Goal: Information Seeking & Learning: Learn about a topic

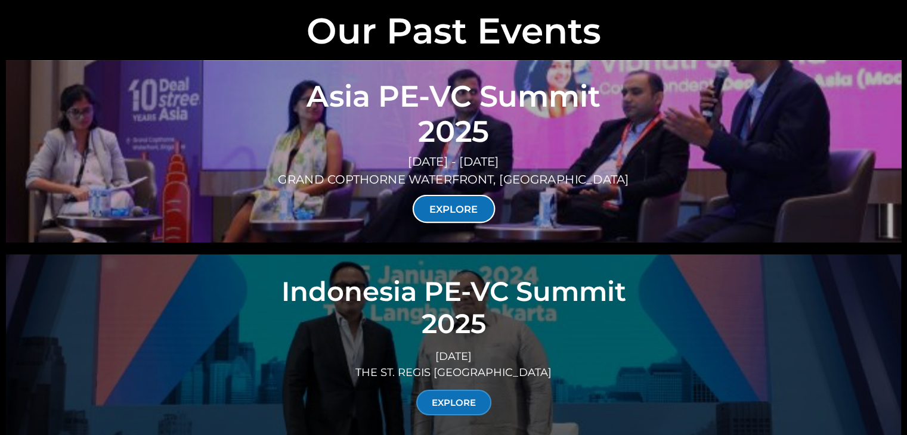
click at [473, 195] on link "EXPLORE" at bounding box center [453, 209] width 83 height 28
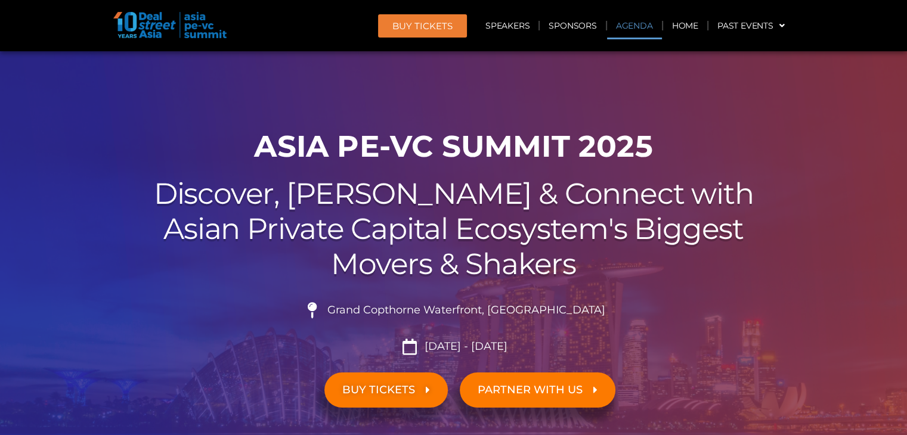
click at [613, 23] on link "Agenda" at bounding box center [634, 25] width 55 height 27
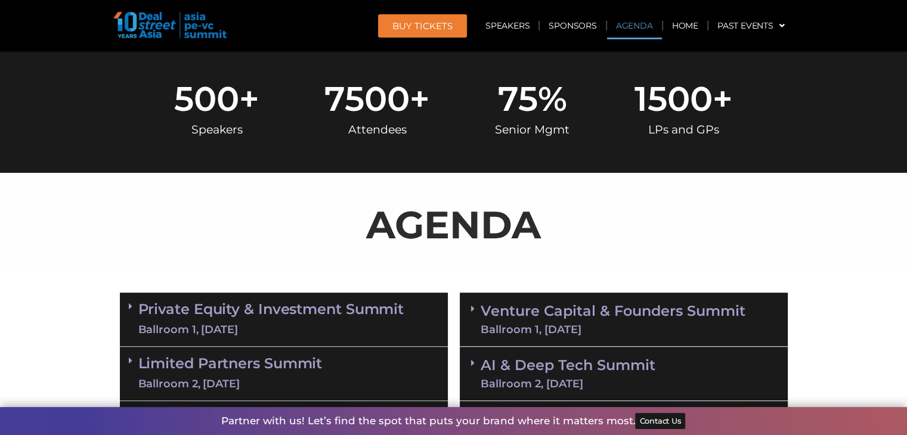
scroll to position [634, 0]
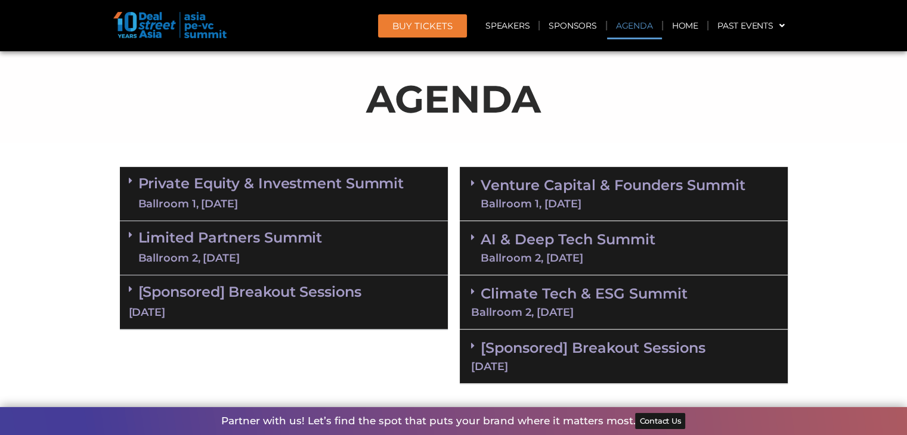
click at [341, 184] on link "Private Equity & Investment Summit Ballroom 1, 10 Sept" at bounding box center [271, 194] width 266 height 36
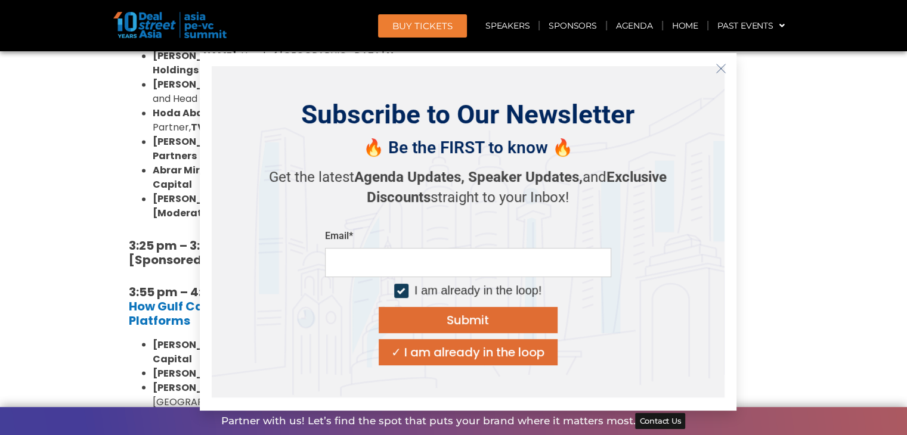
scroll to position [1946, 0]
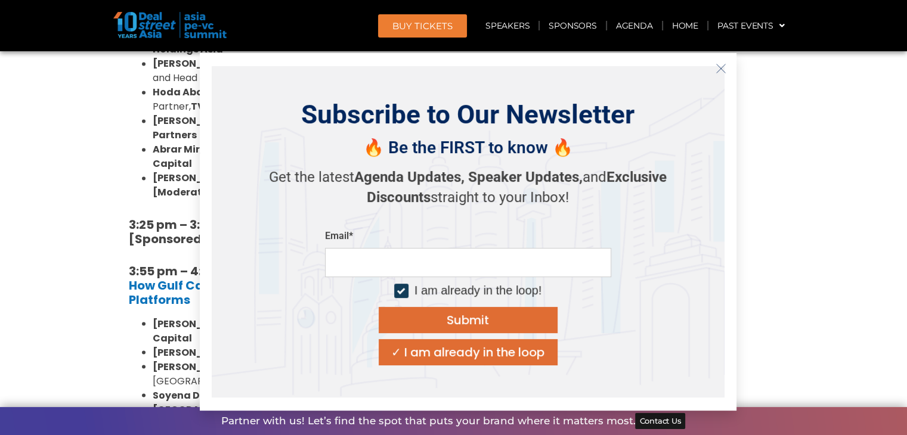
click at [723, 69] on icon "Close" at bounding box center [721, 68] width 11 height 11
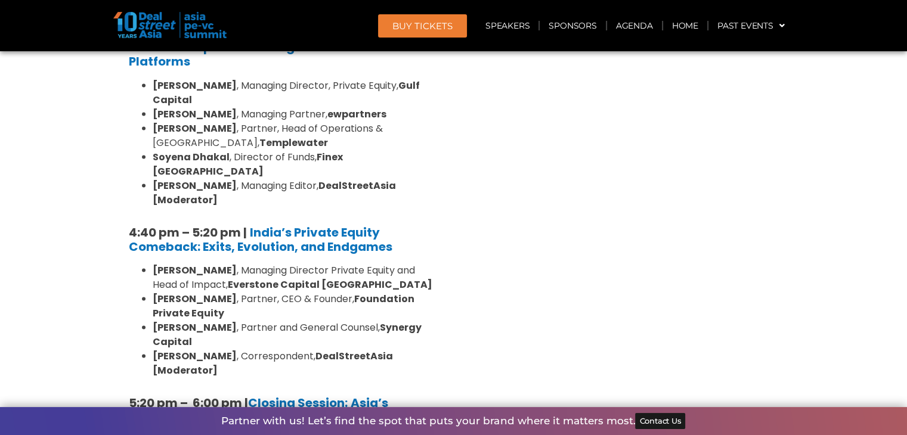
scroll to position [2423, 0]
